Goal: Task Accomplishment & Management: Manage account settings

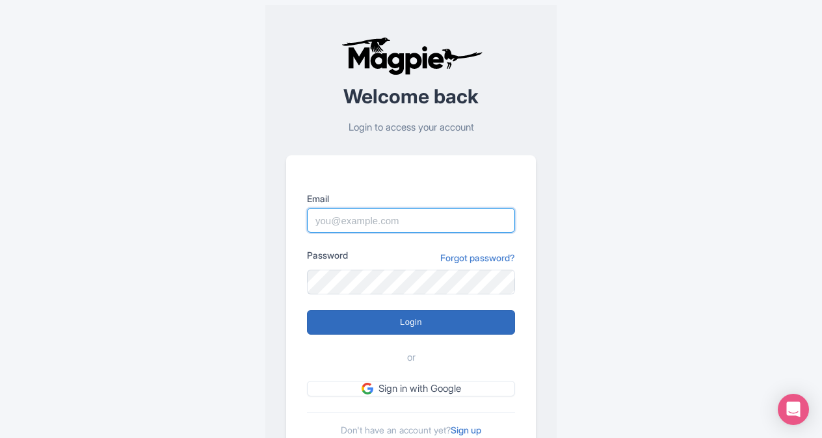
type input "butch.sager@intrepidtravel.com"
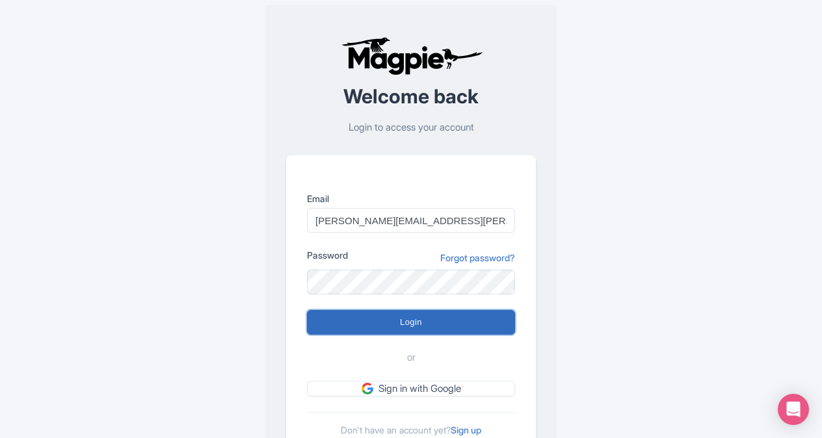
click at [408, 323] on input "Login" at bounding box center [411, 322] width 208 height 25
type input "Logging in..."
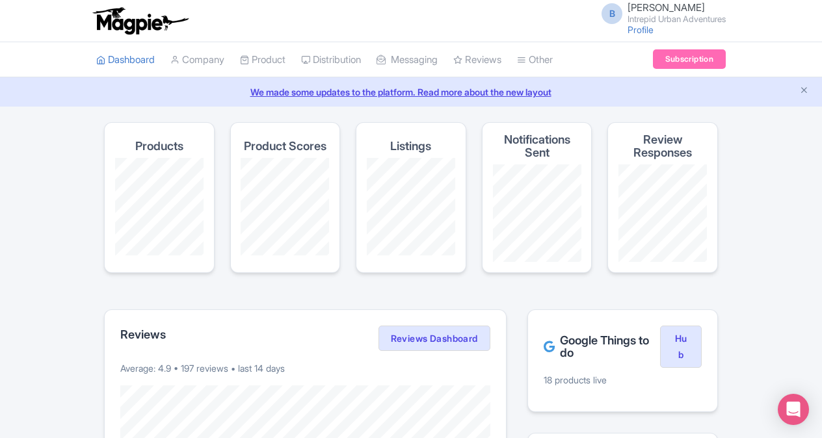
click at [501, 20] on div "B [PERSON_NAME] Intrepid Urban Adventures Profile Users Settings Sign out" at bounding box center [411, 21] width 630 height 36
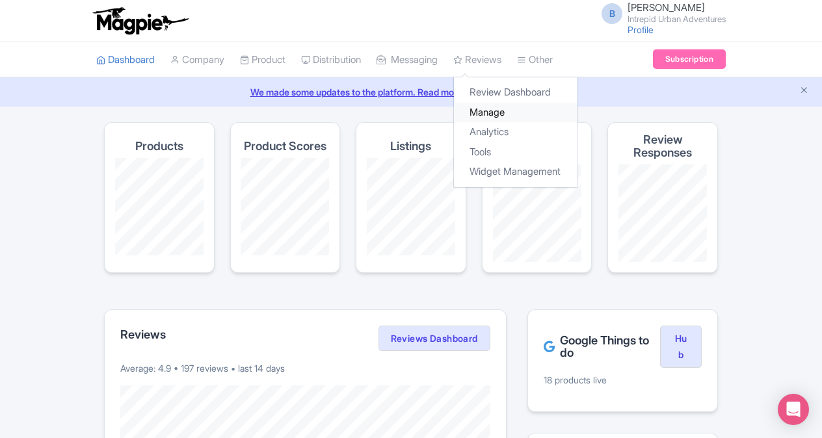
click at [501, 113] on link "Manage" at bounding box center [516, 113] width 124 height 20
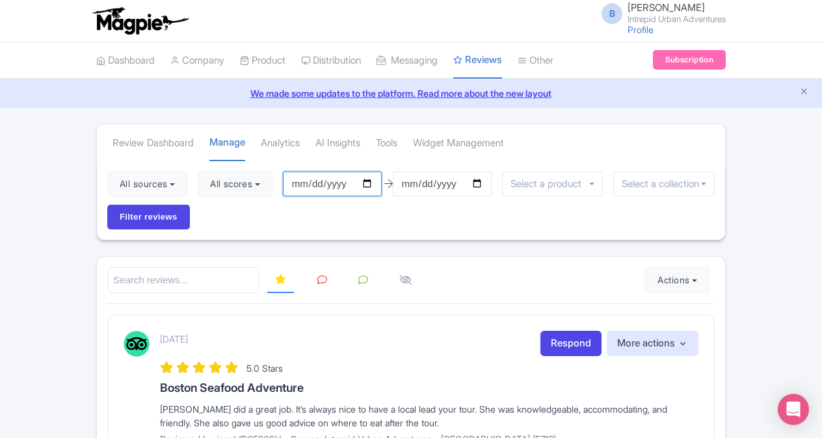
click at [369, 183] on input "2025-06-25" at bounding box center [332, 184] width 99 height 25
type input "2025-09-13"
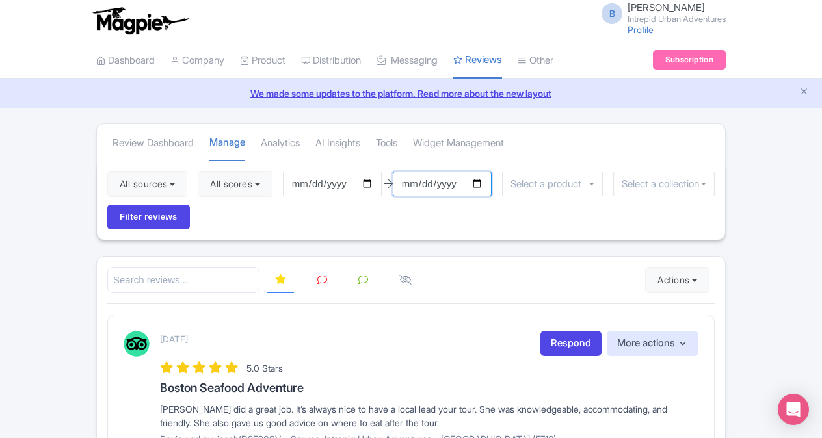
click at [482, 185] on input "2025-09-24" at bounding box center [442, 184] width 99 height 25
type input "2025-09-26"
click at [643, 180] on input "select-one" at bounding box center [662, 184] width 80 height 12
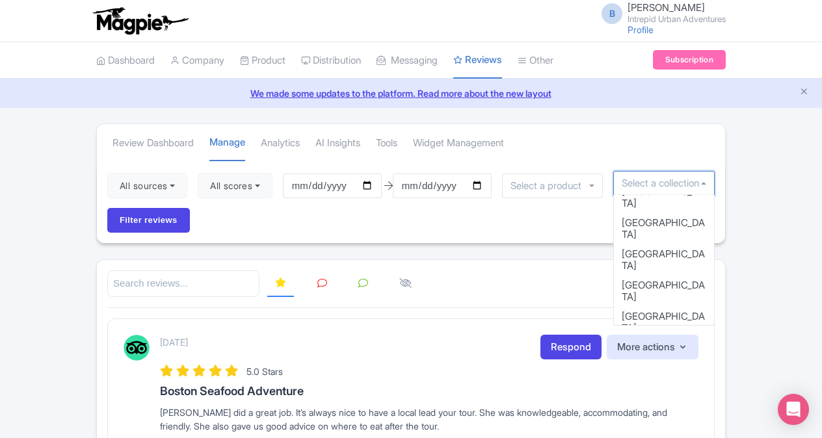
scroll to position [109, 0]
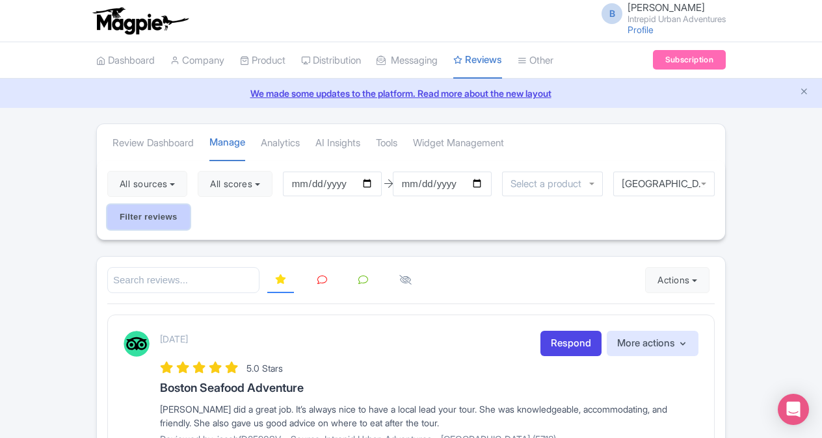
click at [168, 215] on input "Filter reviews" at bounding box center [148, 217] width 83 height 25
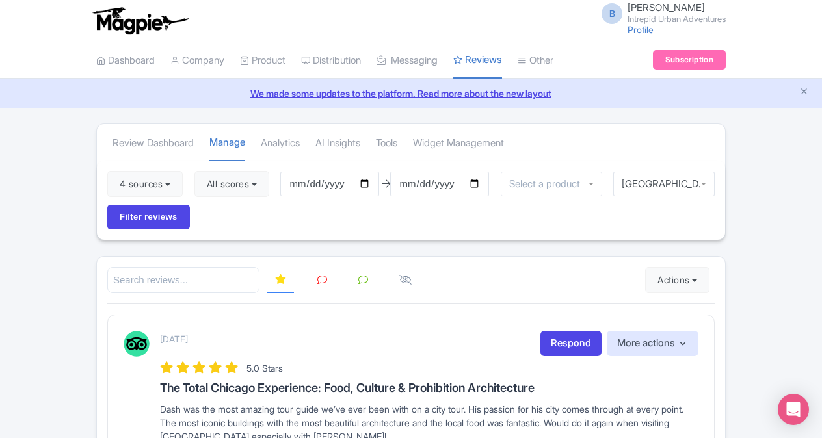
drag, startPoint x: 821, startPoint y: 127, endPoint x: 825, endPoint y: 157, distance: 30.9
click at [822, 157] on html "B [PERSON_NAME] Intrepid Urban Adventures Profile Users Settings Sign out Dashb…" at bounding box center [411, 219] width 822 height 438
click at [527, 17] on div "B [PERSON_NAME] Intrepid Urban Adventures Profile Users Settings Sign out" at bounding box center [411, 21] width 630 height 36
